Goal: Transaction & Acquisition: Subscribe to service/newsletter

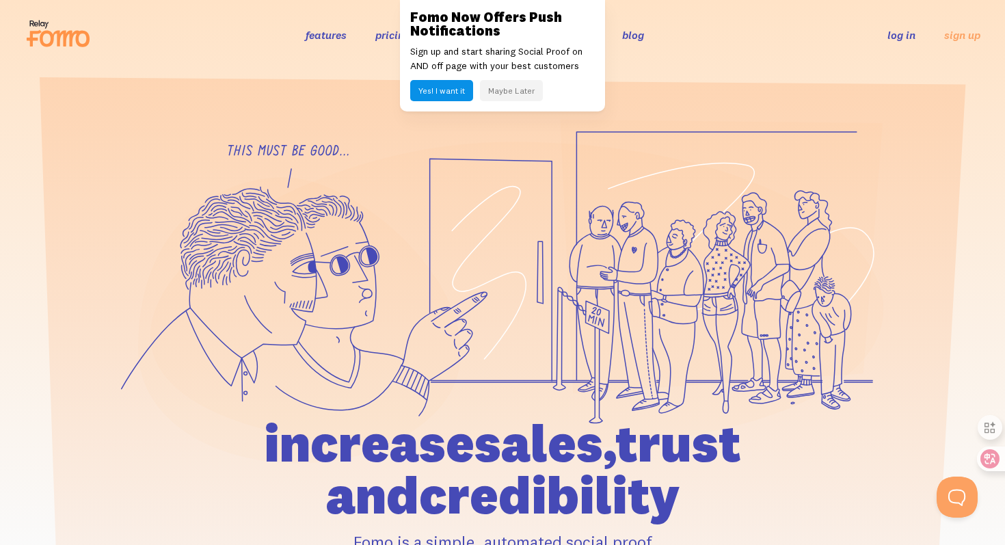
click at [437, 92] on button "Yes! I want it" at bounding box center [441, 90] width 63 height 21
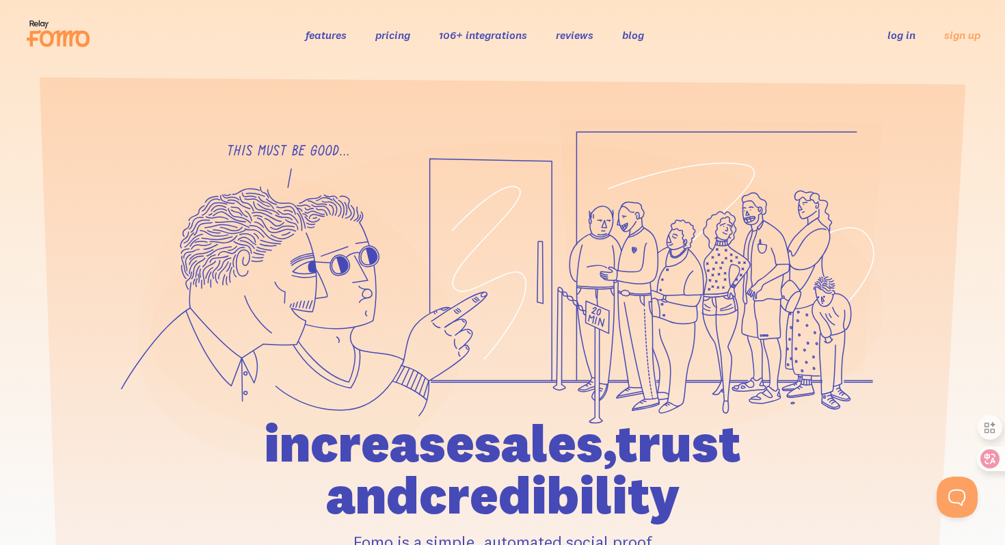
click at [505, 36] on link "106+ integrations" at bounding box center [483, 35] width 88 height 14
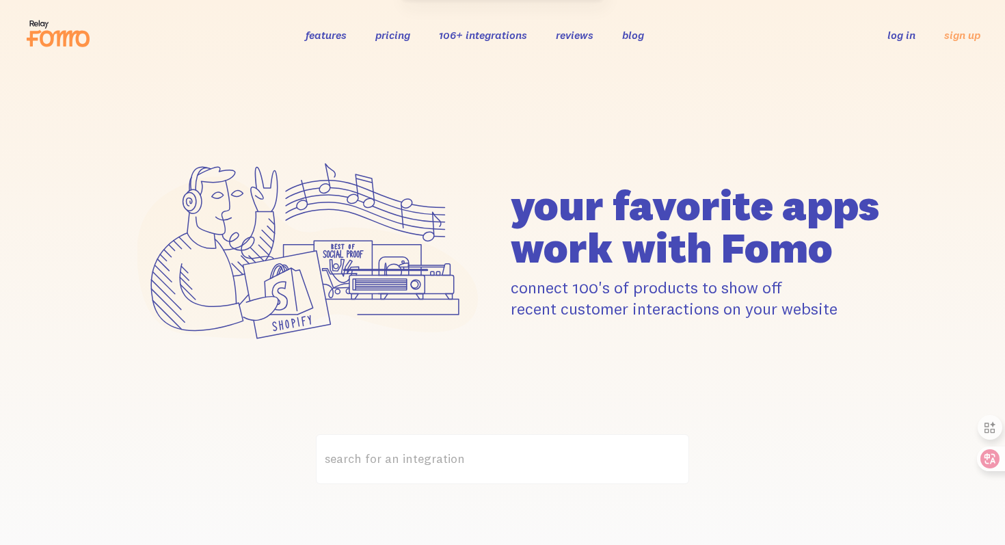
click at [478, 32] on link "106+ integrations" at bounding box center [483, 35] width 88 height 14
click at [472, 36] on link "106+ integrations" at bounding box center [483, 35] width 88 height 14
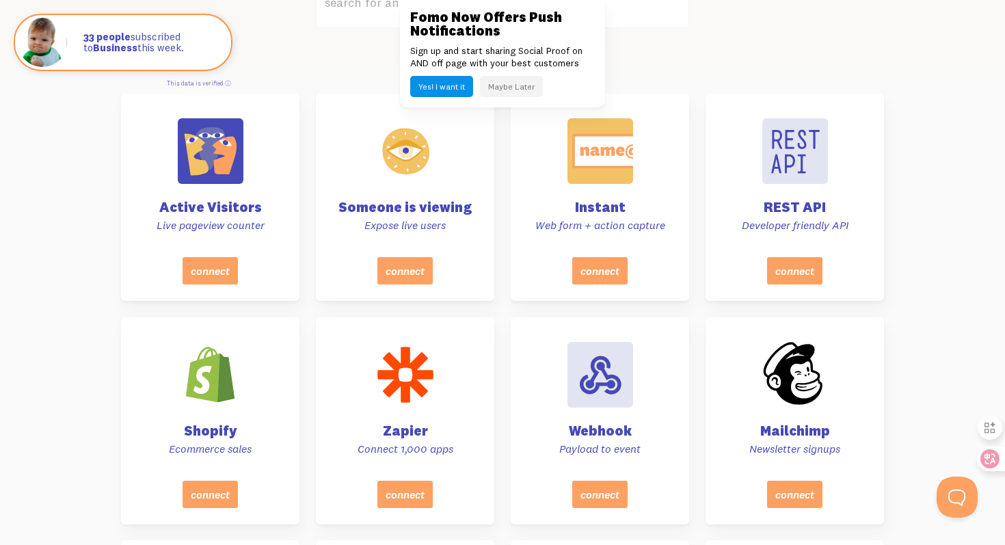
scroll to position [457, 0]
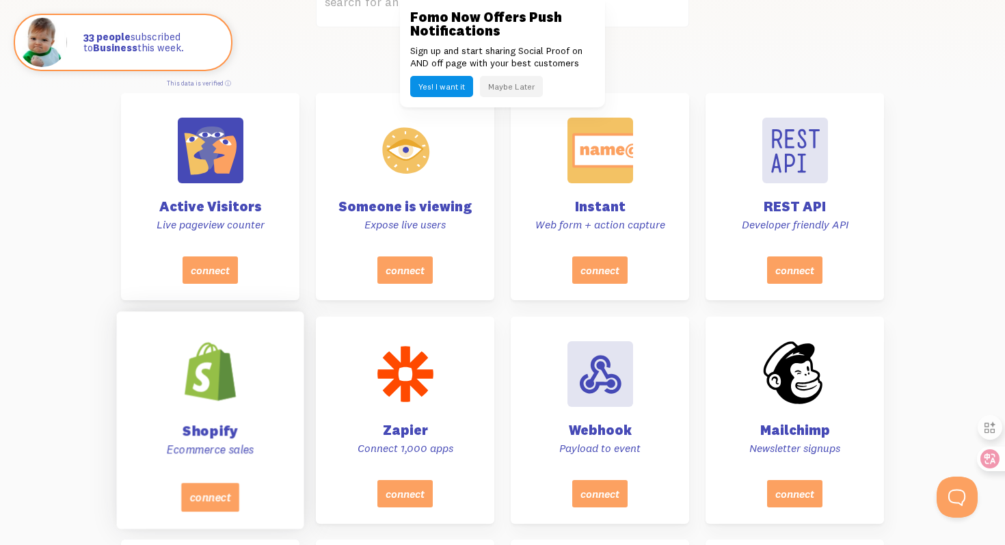
click at [206, 390] on div at bounding box center [210, 371] width 69 height 69
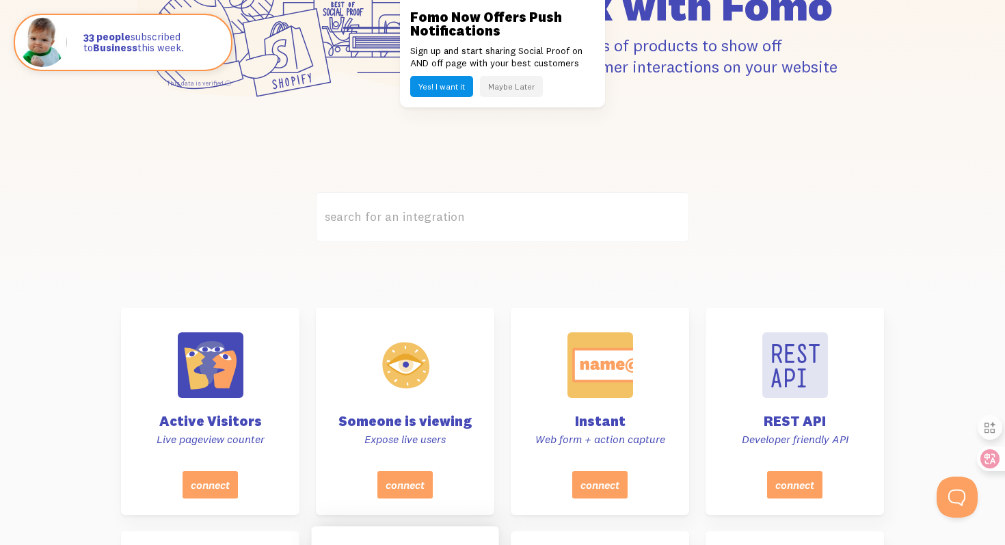
scroll to position [0, 0]
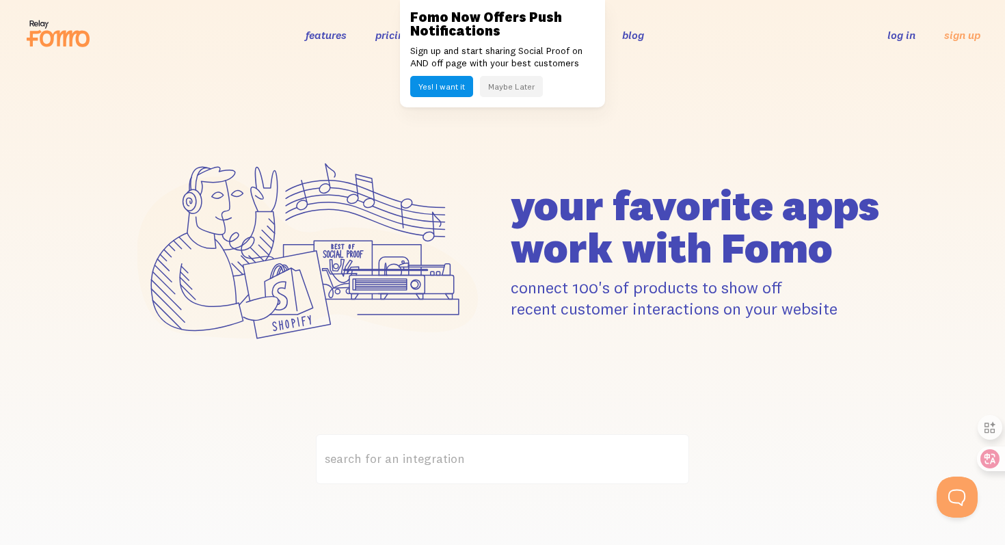
click at [530, 82] on button "Maybe Later" at bounding box center [511, 86] width 63 height 21
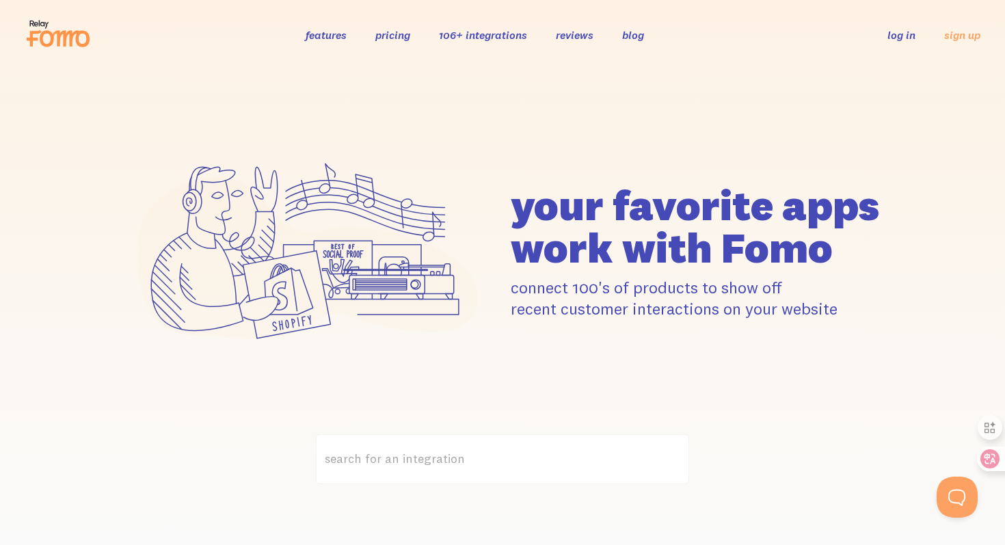
click at [319, 33] on link "features" at bounding box center [326, 35] width 41 height 14
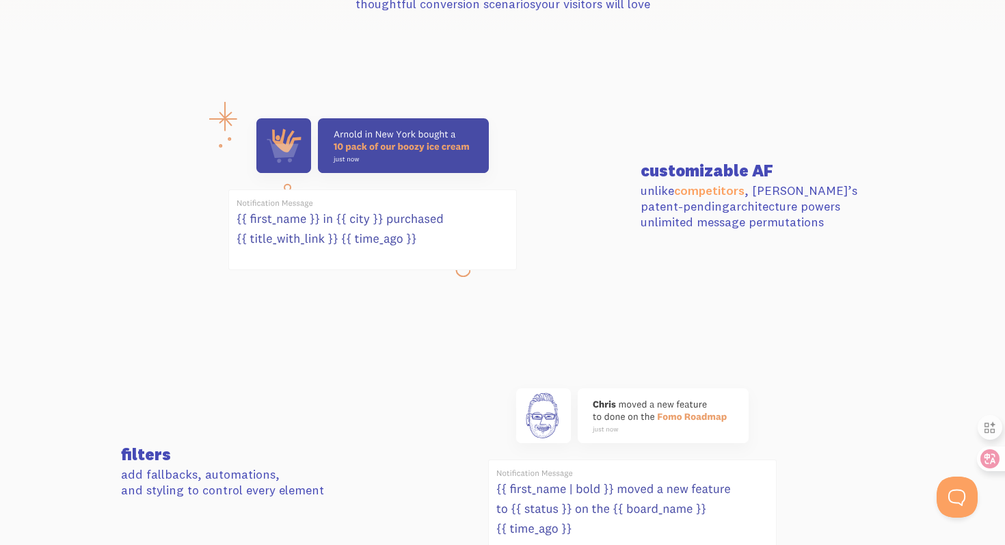
scroll to position [510, 0]
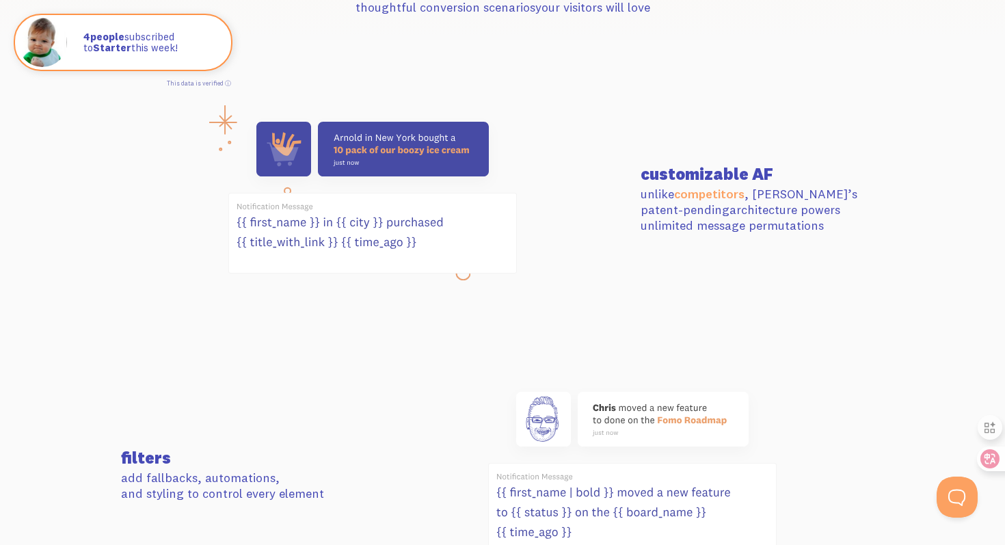
drag, startPoint x: 431, startPoint y: 243, endPoint x: 229, endPoint y: 216, distance: 203.5
click at [229, 216] on icon at bounding box center [372, 232] width 287 height 79
click at [302, 319] on section "customizable AF unlike competitors , [PERSON_NAME]’s patent-pending architectur…" at bounding box center [502, 199] width 1005 height 270
drag, startPoint x: 240, startPoint y: 204, endPoint x: 530, endPoint y: 275, distance: 299.1
click at [531, 267] on div at bounding box center [372, 199] width 519 height 172
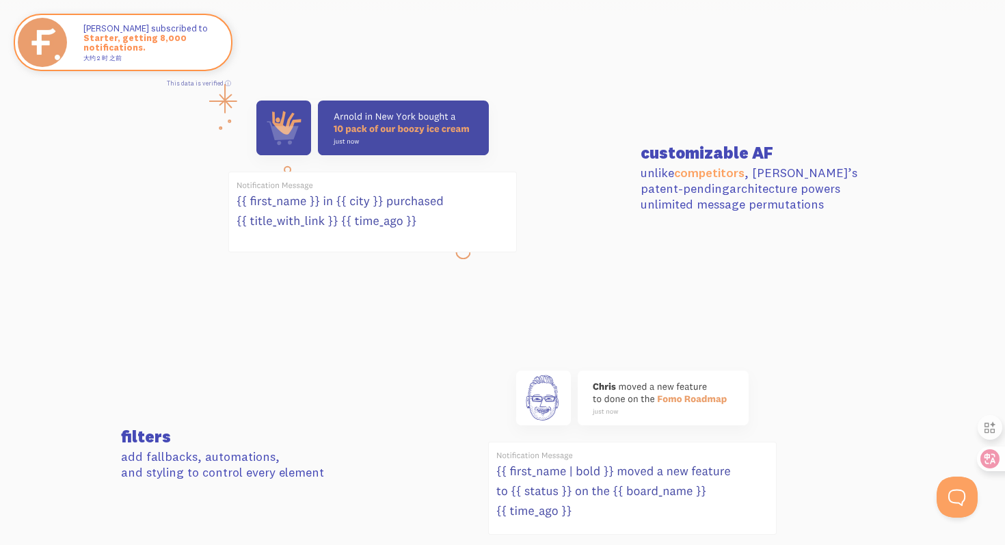
scroll to position [532, 0]
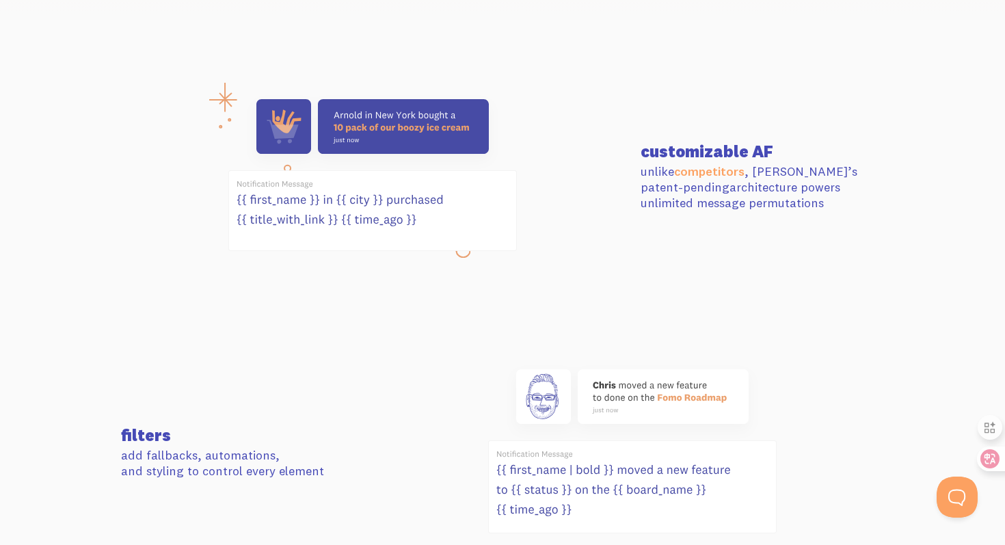
drag, startPoint x: 234, startPoint y: 199, endPoint x: 518, endPoint y: 218, distance: 284.3
click at [518, 213] on div at bounding box center [372, 177] width 519 height 172
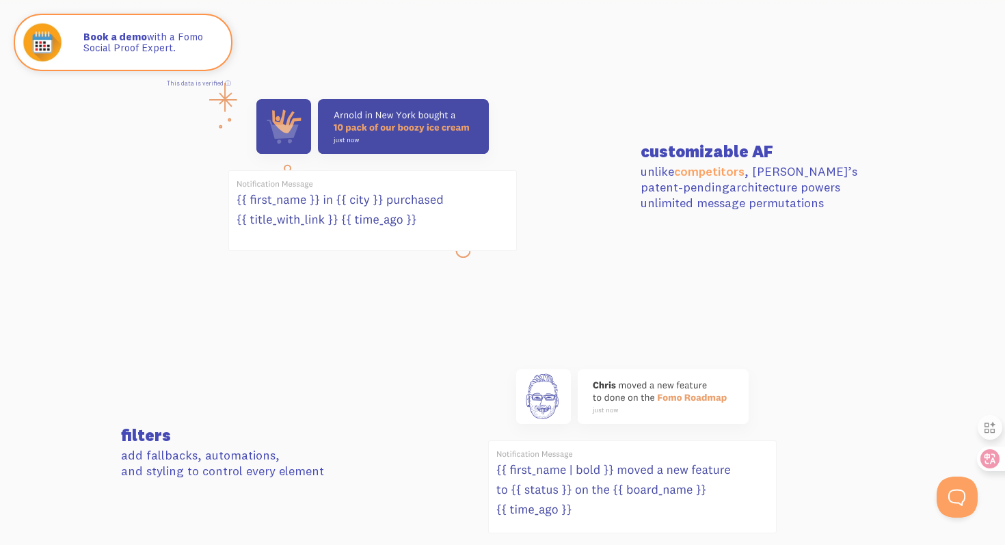
scroll to position [0, 0]
